Goal: Task Accomplishment & Management: Manage account settings

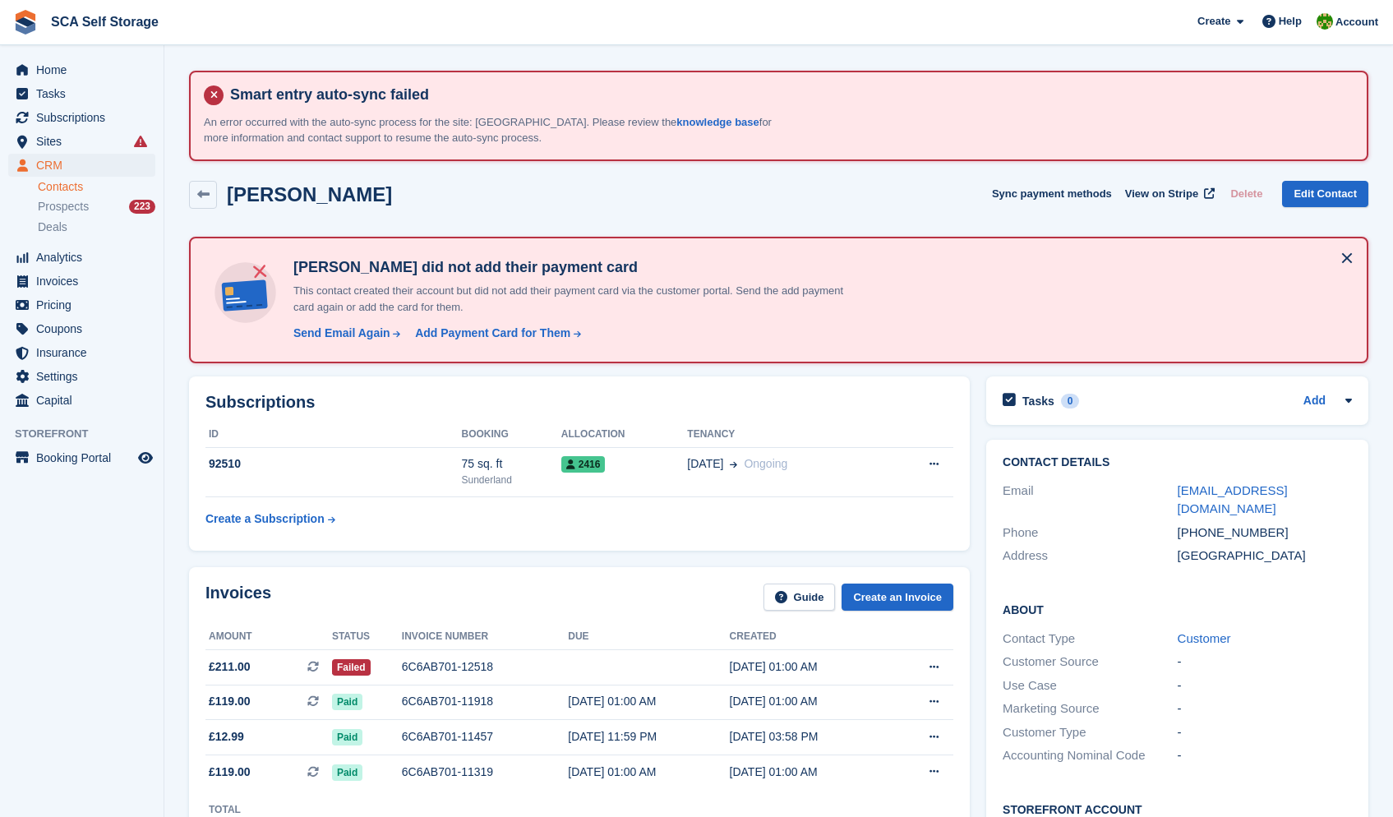
scroll to position [113, 0]
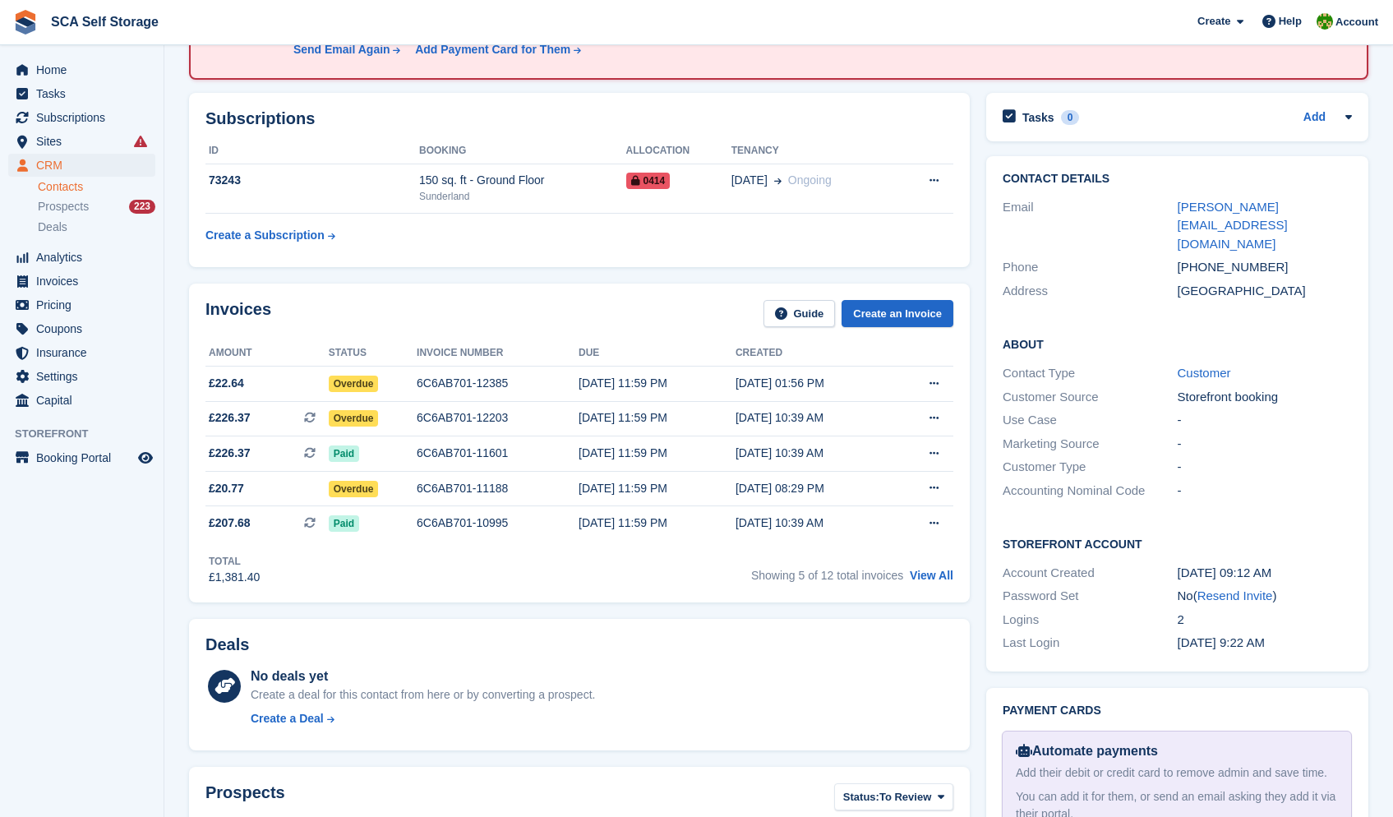
scroll to position [432, 0]
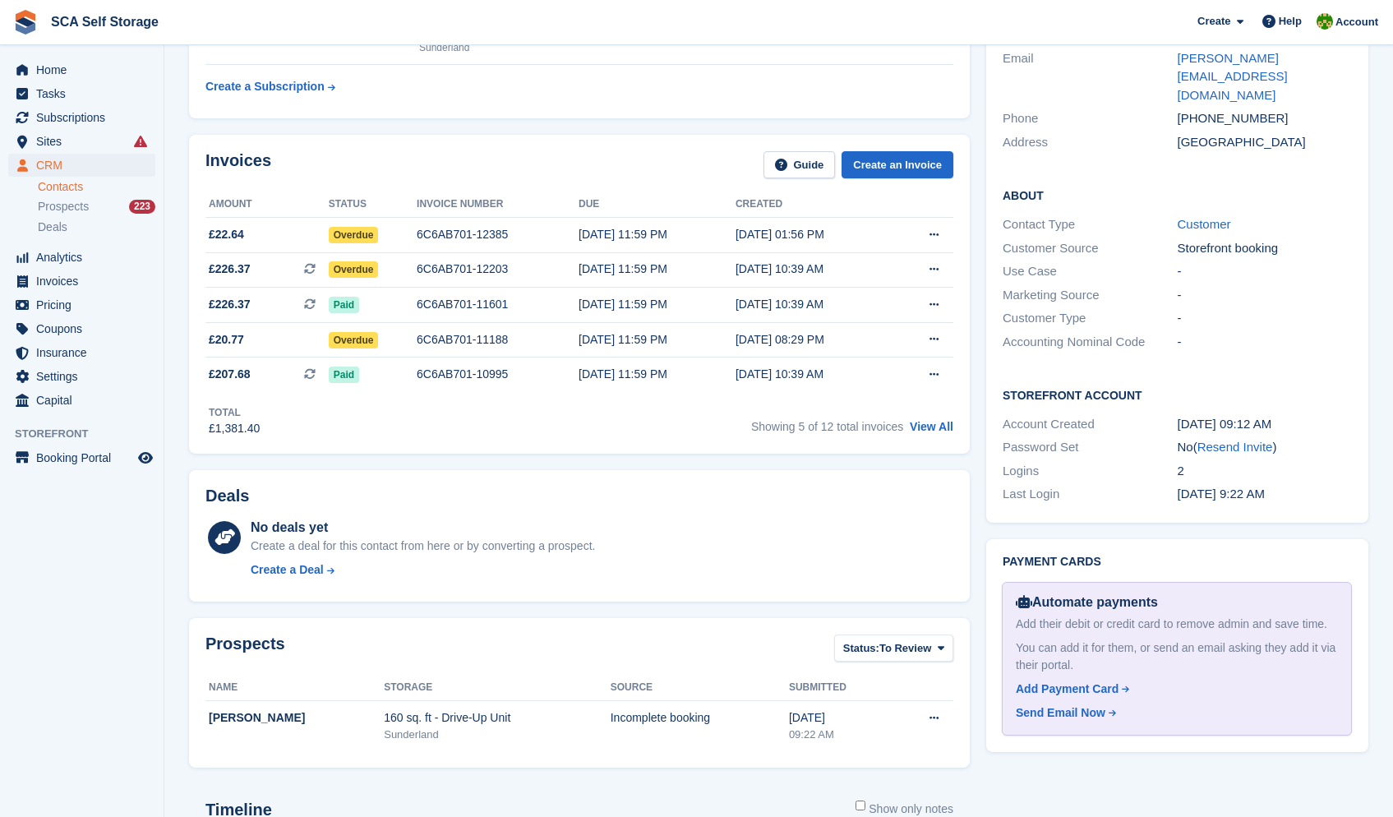
click at [103, 182] on link "Contacts" at bounding box center [96, 187] width 117 height 16
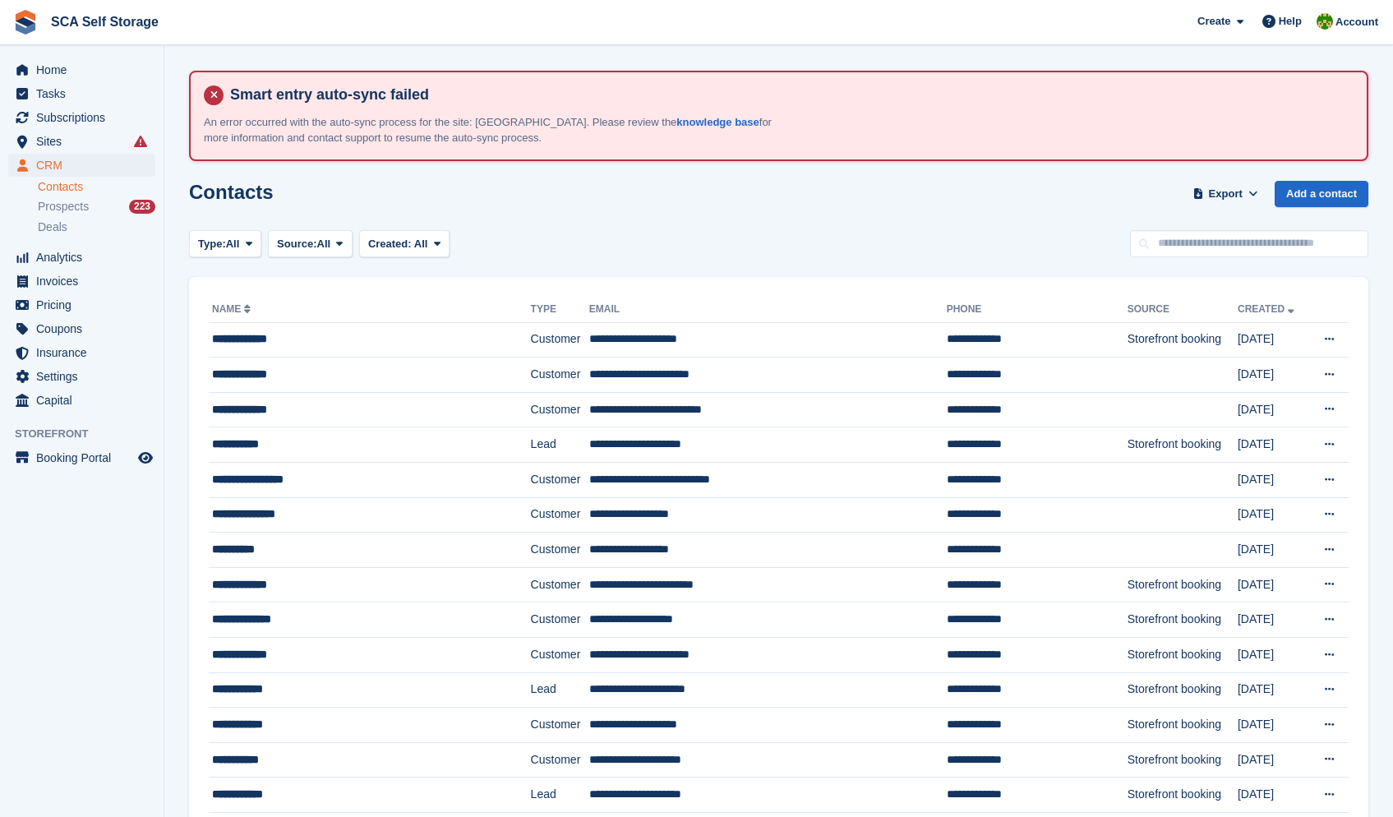
click at [1310, 243] on input "text" at bounding box center [1249, 243] width 238 height 27
type input "****"
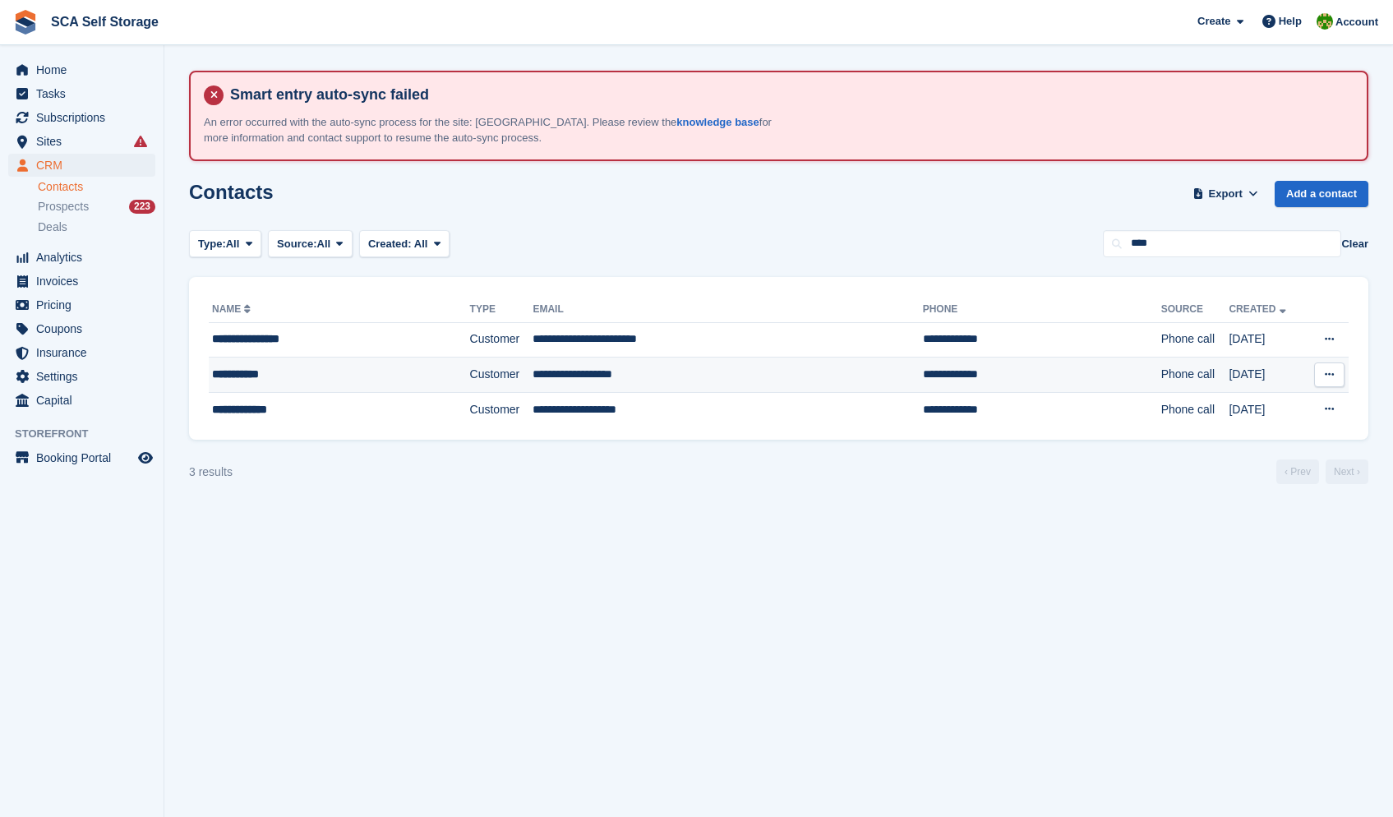
click at [646, 367] on td "**********" at bounding box center [726, 374] width 389 height 35
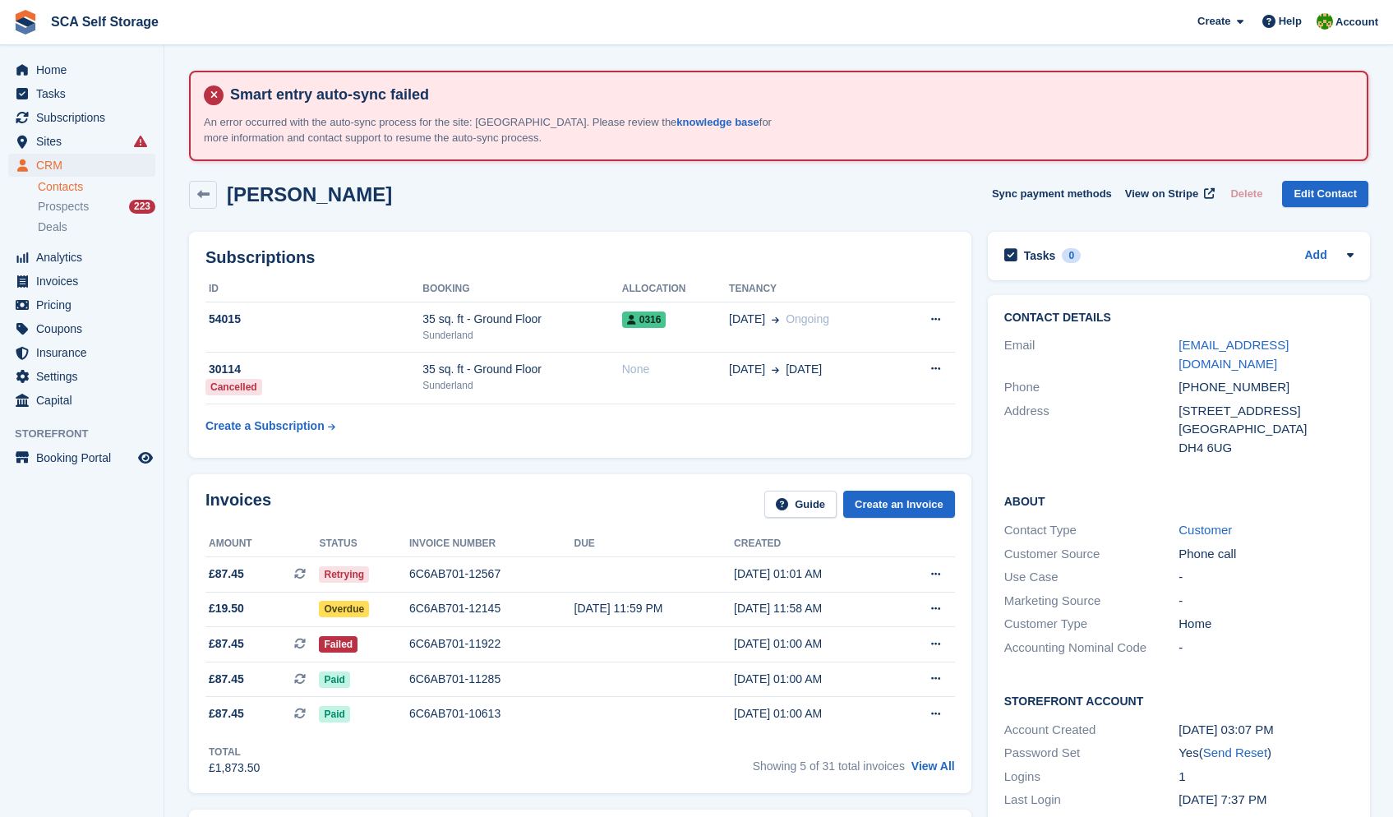
click at [937, 776] on div "Showing 5 of 31 total invoices View All" at bounding box center [854, 763] width 202 height 25
click at [937, 772] on link "View All" at bounding box center [933, 765] width 44 height 13
click at [951, 767] on link "View All" at bounding box center [933, 765] width 44 height 13
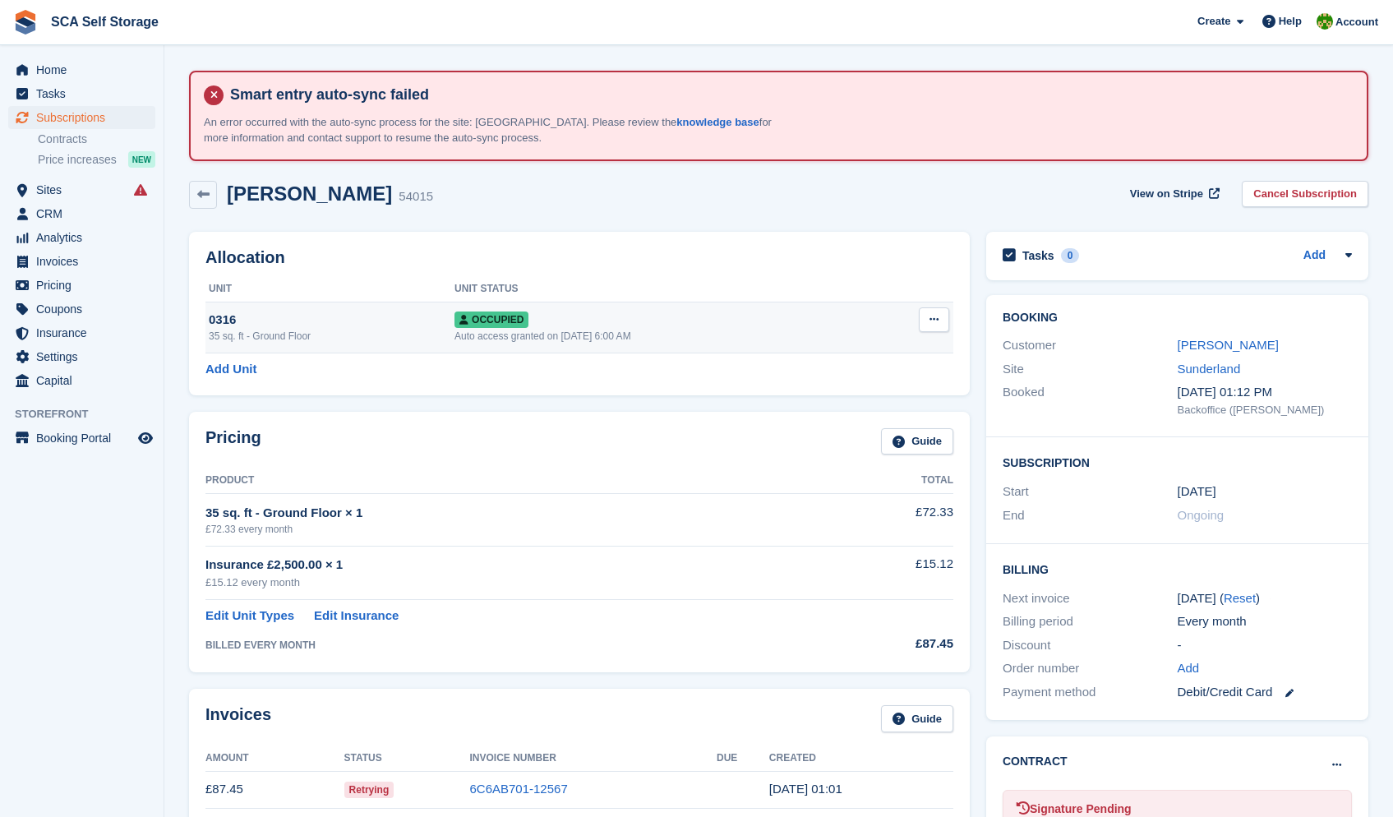
click at [930, 314] on icon at bounding box center [933, 319] width 9 height 11
click at [831, 352] on p "Overlock" at bounding box center [870, 351] width 143 height 21
